Goal: Transaction & Acquisition: Download file/media

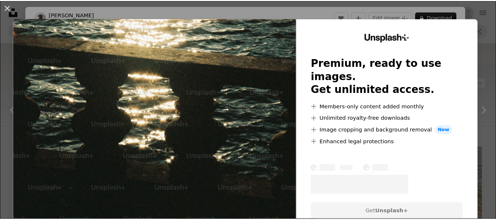
scroll to position [1248, 0]
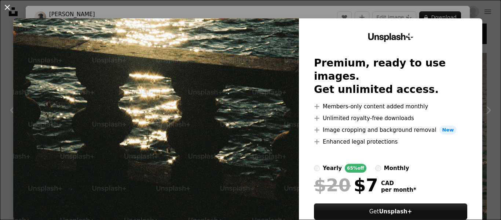
click at [7, 6] on button "An X shape" at bounding box center [7, 7] width 9 height 9
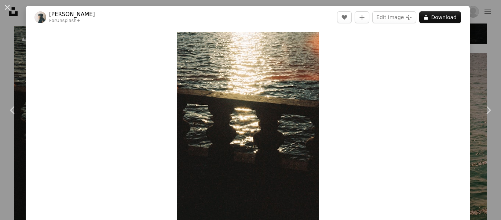
drag, startPoint x: 6, startPoint y: 6, endPoint x: 38, endPoint y: 23, distance: 36.6
click at [6, 6] on button "An X shape" at bounding box center [7, 7] width 9 height 9
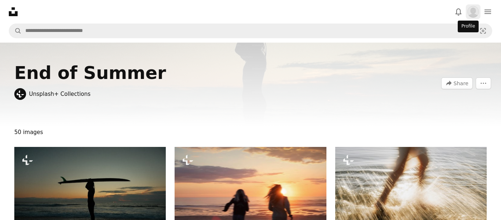
click at [469, 10] on img "Profile" at bounding box center [473, 12] width 12 height 12
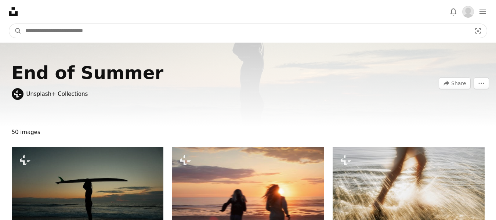
drag, startPoint x: 62, startPoint y: 34, endPoint x: 66, endPoint y: 26, distance: 9.4
click at [63, 34] on input "Find visuals sitewide" at bounding box center [245, 31] width 447 height 14
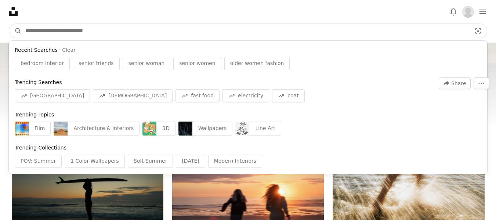
drag, startPoint x: 382, startPoint y: 117, endPoint x: 358, endPoint y: 116, distance: 23.9
click at [379, 118] on div "Trending Topics Film Architecture & Interiors 3D Wallpapers Line Art" at bounding box center [248, 123] width 478 height 30
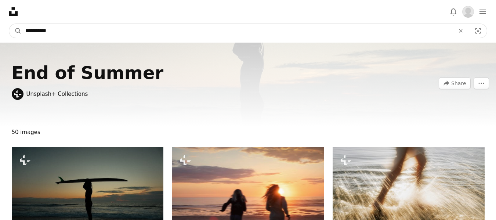
type input "**********"
click at [9, 24] on button "A magnifying glass" at bounding box center [15, 31] width 12 height 14
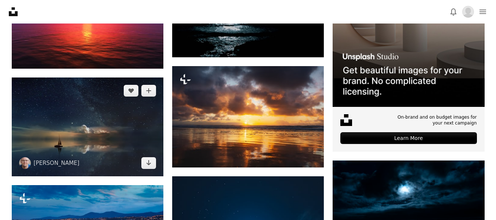
scroll to position [294, 0]
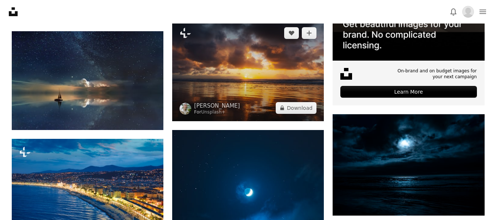
click at [250, 85] on img at bounding box center [248, 70] width 152 height 101
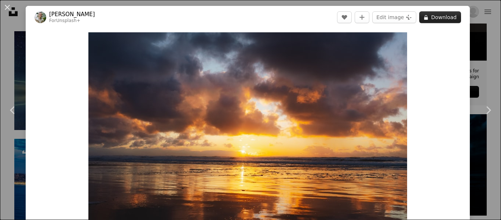
click at [438, 18] on button "A lock Download" at bounding box center [440, 17] width 42 height 12
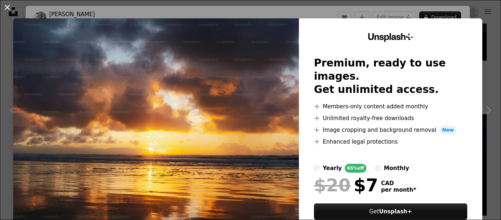
click at [5, 6] on button "An X shape" at bounding box center [7, 7] width 9 height 9
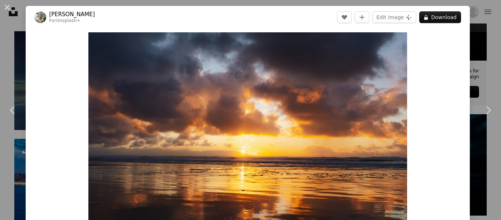
click at [7, 9] on button "An X shape" at bounding box center [7, 7] width 9 height 9
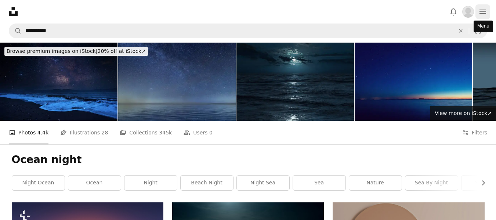
click at [482, 10] on icon "Menu" at bounding box center [482, 12] width 7 height 4
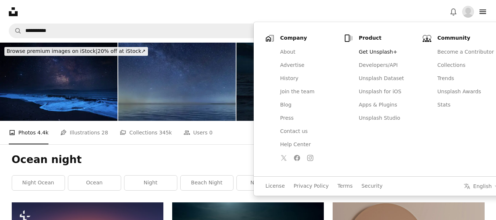
click at [296, 10] on nav "Unsplash logo Unsplash Home A photo Pen Tool A stack of folders Download Bell n…" at bounding box center [248, 11] width 496 height 23
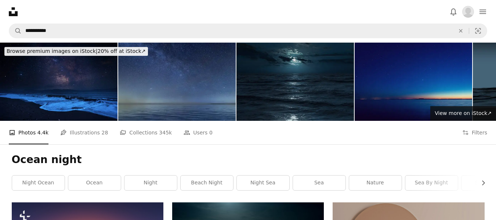
click at [11, 9] on icon "Unsplash logo Unsplash Home" at bounding box center [13, 11] width 15 height 15
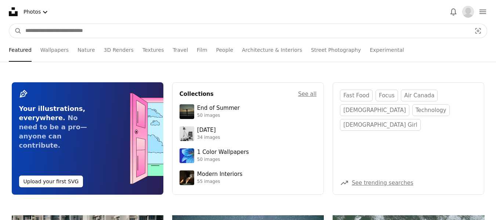
click at [49, 32] on input "Find visuals sitewide" at bounding box center [245, 31] width 447 height 14
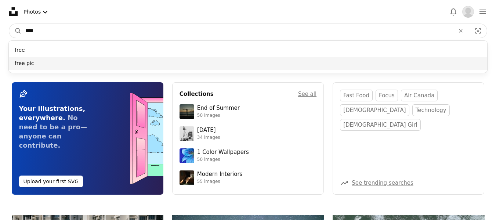
type input "****"
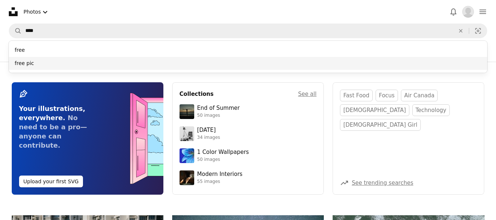
drag, startPoint x: 23, startPoint y: 65, endPoint x: 30, endPoint y: 62, distance: 7.6
click at [25, 64] on div "free pic" at bounding box center [248, 63] width 478 height 13
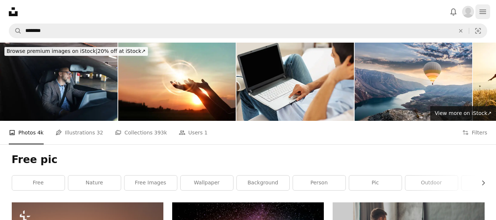
click at [480, 10] on icon "Menu" at bounding box center [482, 12] width 7 height 4
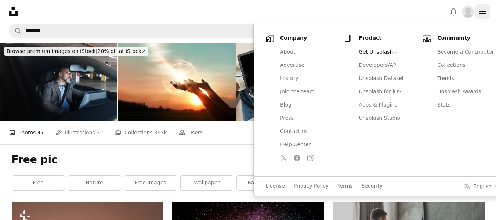
click at [480, 10] on icon "Menu" at bounding box center [482, 12] width 7 height 4
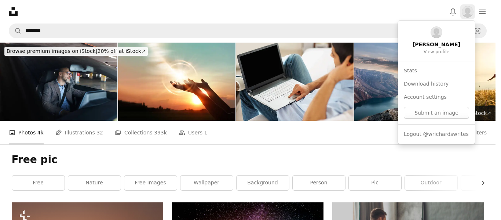
click at [464, 10] on img "Profile" at bounding box center [468, 12] width 12 height 12
click at [328, 16] on body "Unsplash logo Unsplash Home A photo Pen Tool A stack of folders Download Bell n…" at bounding box center [248, 110] width 496 height 220
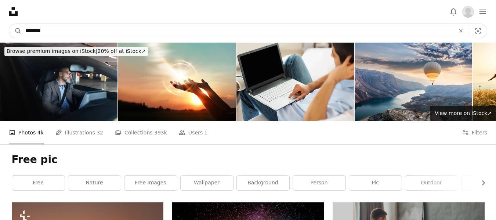
drag, startPoint x: 59, startPoint y: 33, endPoint x: 67, endPoint y: 23, distance: 13.0
click at [0, 37] on nav "A magnifying glass ******** An X shape Visual search Filters Get Unsplash+ Subm…" at bounding box center [248, 30] width 496 height 23
type input "*"
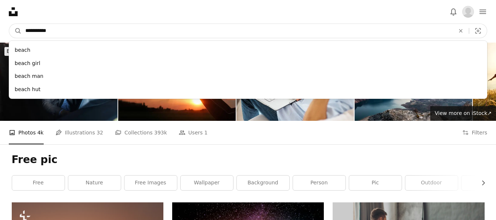
type input "**********"
click at [9, 24] on button "A magnifying glass" at bounding box center [15, 31] width 12 height 14
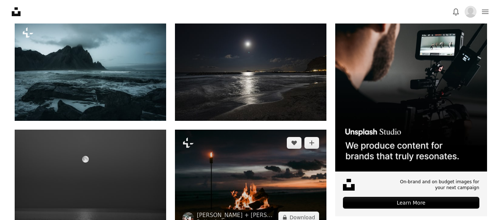
scroll to position [183, 0]
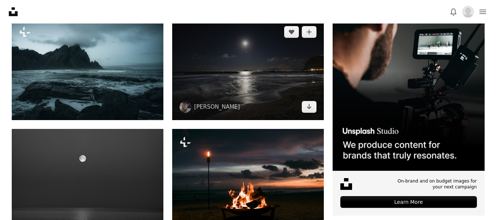
click at [244, 65] on img at bounding box center [248, 69] width 152 height 101
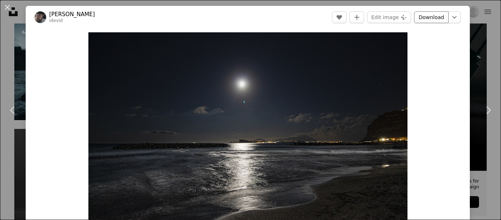
click at [426, 17] on link "Download" at bounding box center [431, 17] width 34 height 12
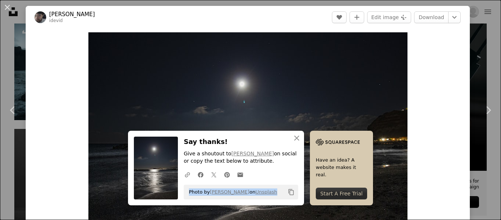
drag, startPoint x: 267, startPoint y: 191, endPoint x: 164, endPoint y: 163, distance: 107.6
click at [185, 196] on div "Photo by [PERSON_NAME] on Unsplash Copy content" at bounding box center [241, 192] width 114 height 15
copy span "Photo by [PERSON_NAME] on Unsplash"
